Goal: Book appointment/travel/reservation

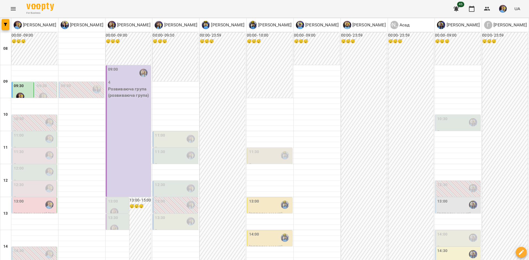
click at [25, 136] on div "11:00" at bounding box center [35, 139] width 42 height 13
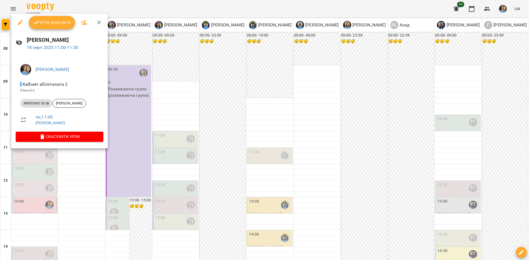
click at [118, 157] on div at bounding box center [264, 130] width 529 height 260
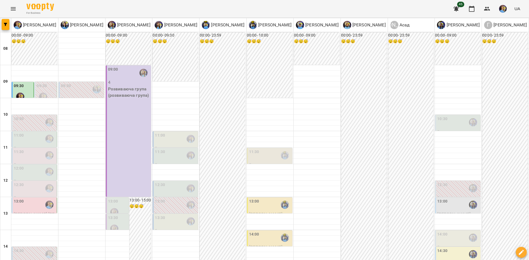
click at [39, 158] on div "11:30" at bounding box center [35, 155] width 42 height 13
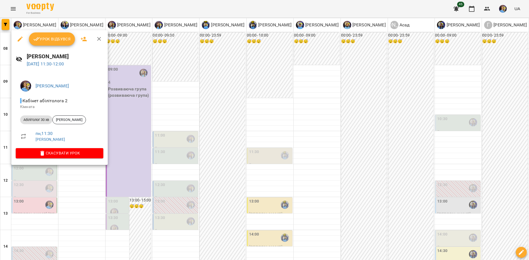
click at [70, 161] on div "[PERSON_NAME] абілітолога 2 [PERSON_NAME] 30 хв [PERSON_NAME] , 11:30 [PERSON_N…" at bounding box center [59, 118] width 96 height 93
click at [96, 176] on div at bounding box center [264, 130] width 529 height 260
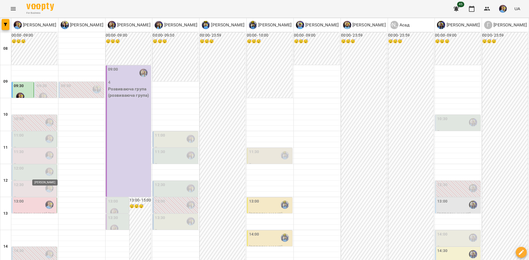
click at [45, 172] on img "Позднякова Анастасія" at bounding box center [49, 172] width 8 height 8
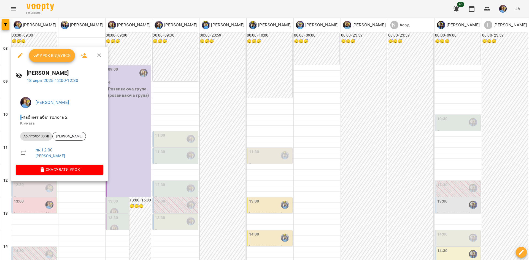
click at [89, 197] on div at bounding box center [264, 130] width 529 height 260
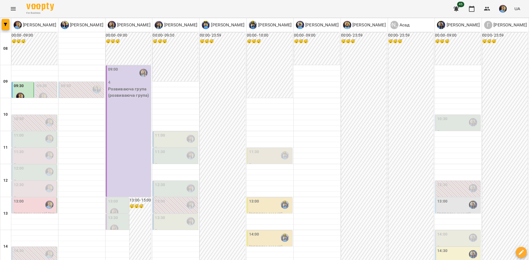
click at [33, 189] on div "12:30" at bounding box center [35, 188] width 42 height 13
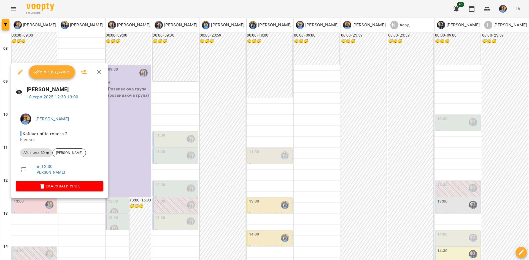
click at [116, 207] on div at bounding box center [264, 130] width 529 height 260
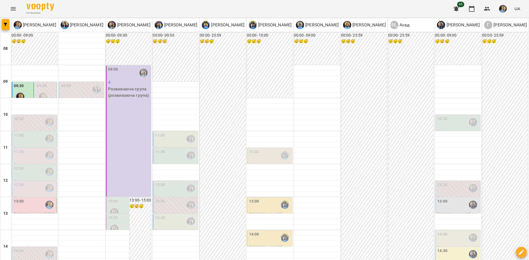
click at [22, 140] on div "11:00" at bounding box center [19, 139] width 10 height 13
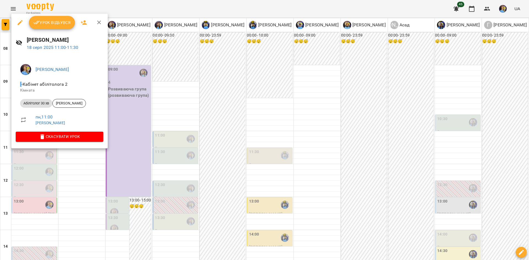
click at [100, 159] on div at bounding box center [264, 130] width 529 height 260
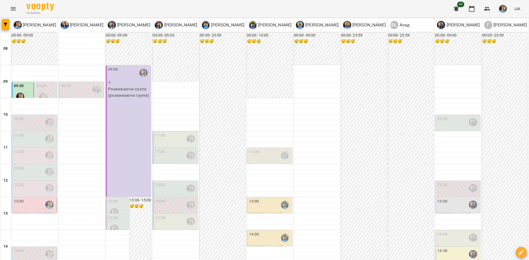
scroll to position [48, 0]
